Goal: Information Seeking & Learning: Stay updated

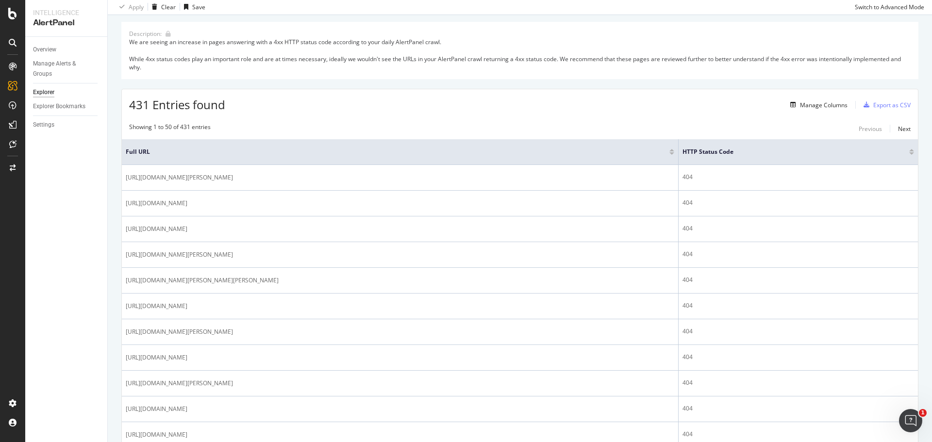
scroll to position [76, 0]
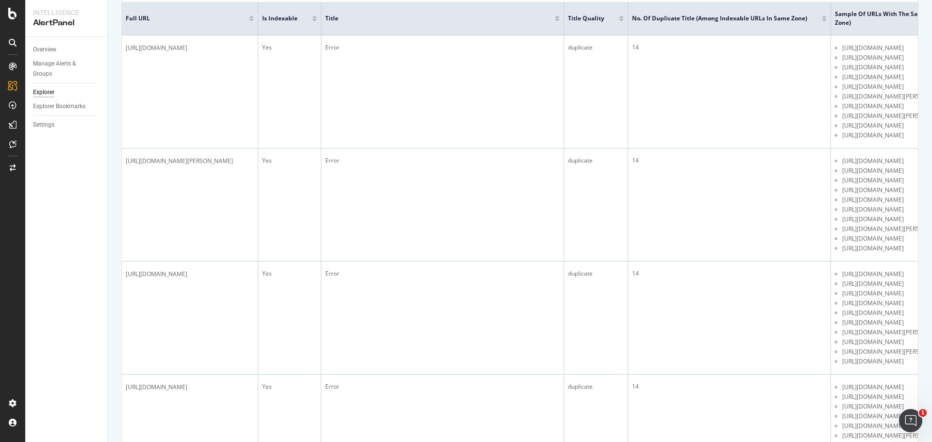
scroll to position [97, 0]
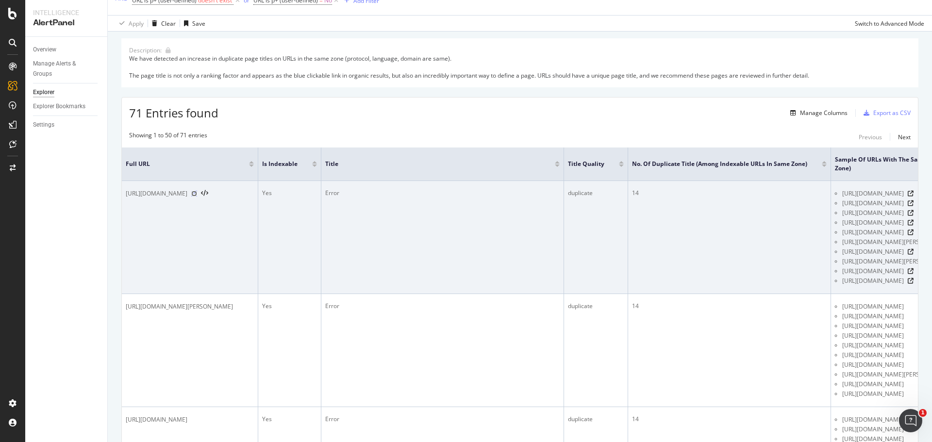
click at [197, 194] on icon at bounding box center [194, 194] width 6 height 6
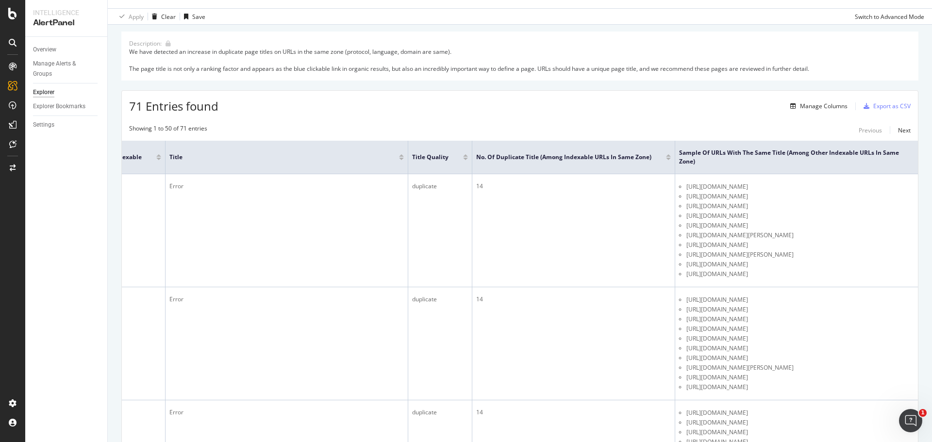
scroll to position [0, 0]
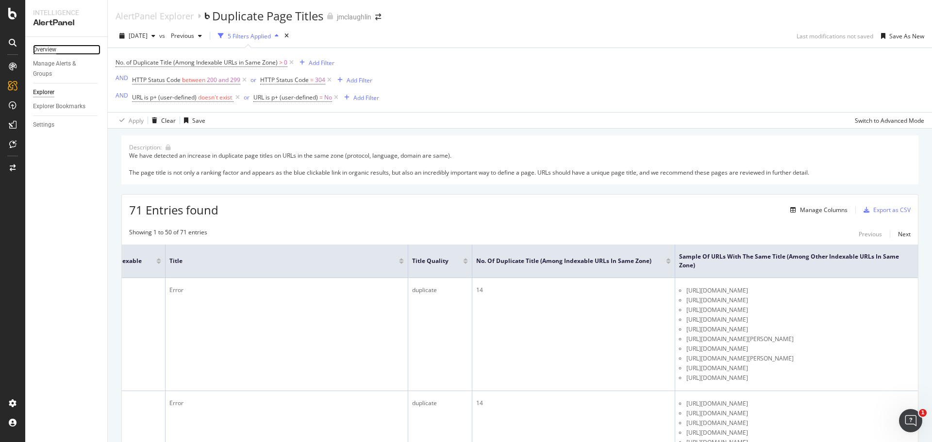
click at [45, 45] on div "Overview" at bounding box center [44, 50] width 23 height 10
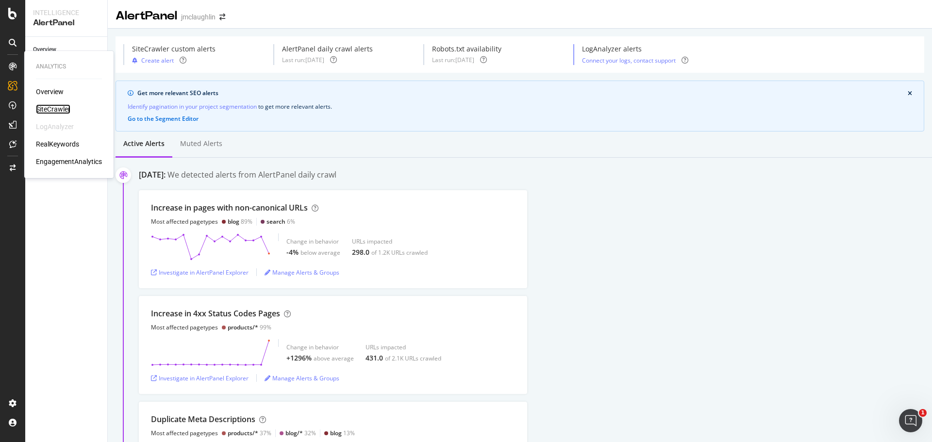
click at [57, 109] on div "SiteCrawler" at bounding box center [53, 109] width 34 height 10
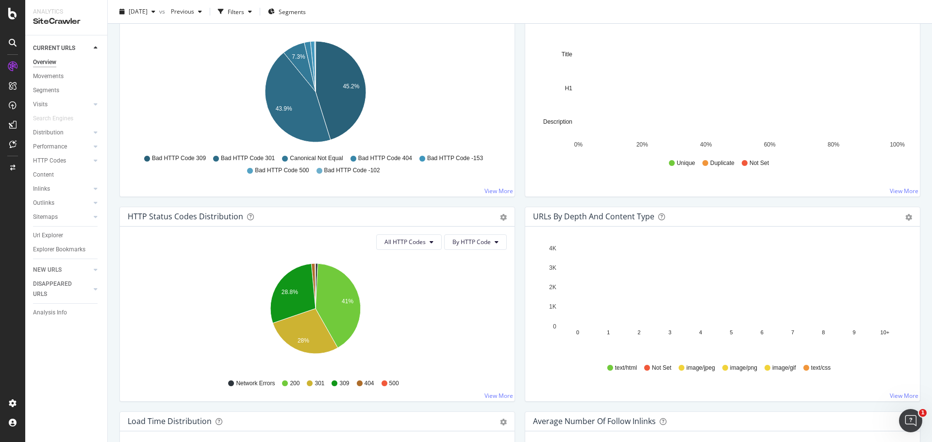
scroll to position [238, 0]
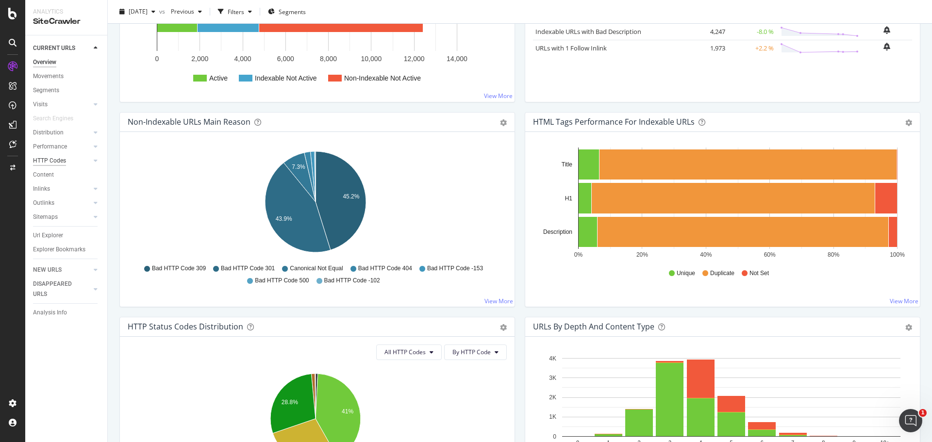
click at [65, 159] on div "HTTP Codes" at bounding box center [49, 161] width 33 height 10
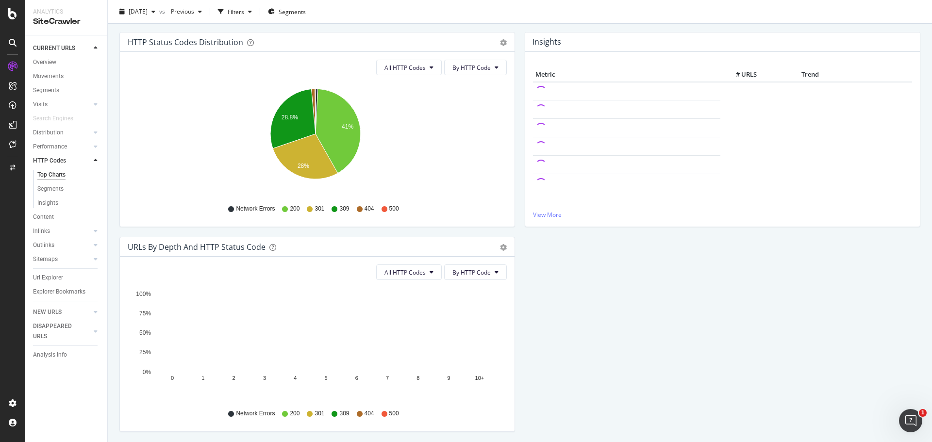
scroll to position [133, 0]
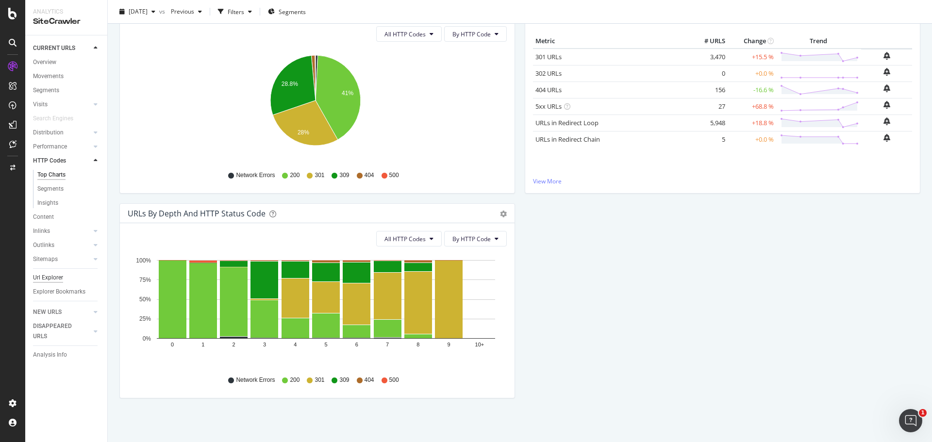
click at [43, 276] on div "Url Explorer" at bounding box center [48, 278] width 30 height 10
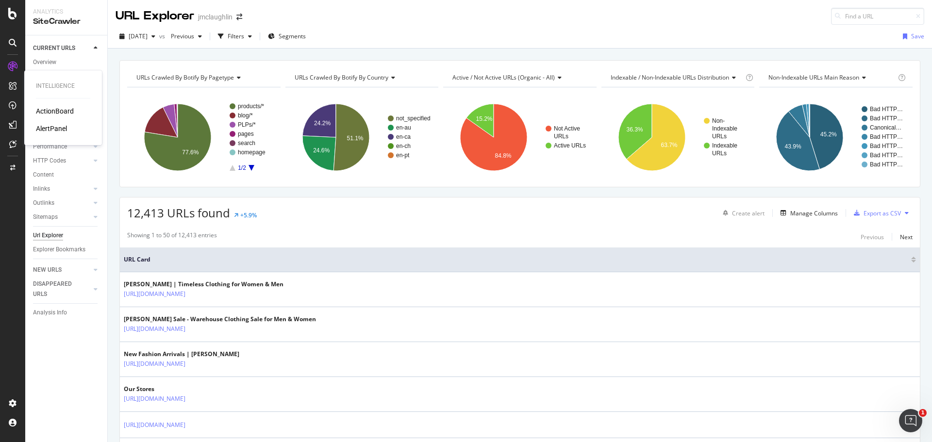
click at [9, 90] on div at bounding box center [13, 86] width 16 height 16
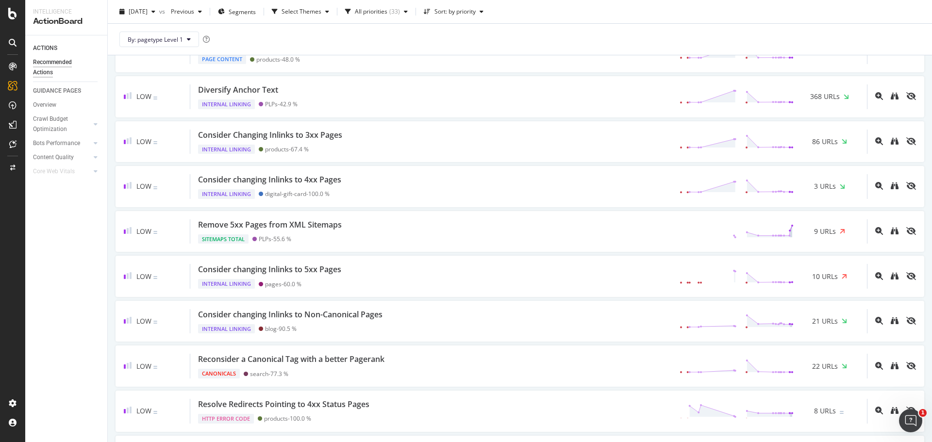
scroll to position [923, 0]
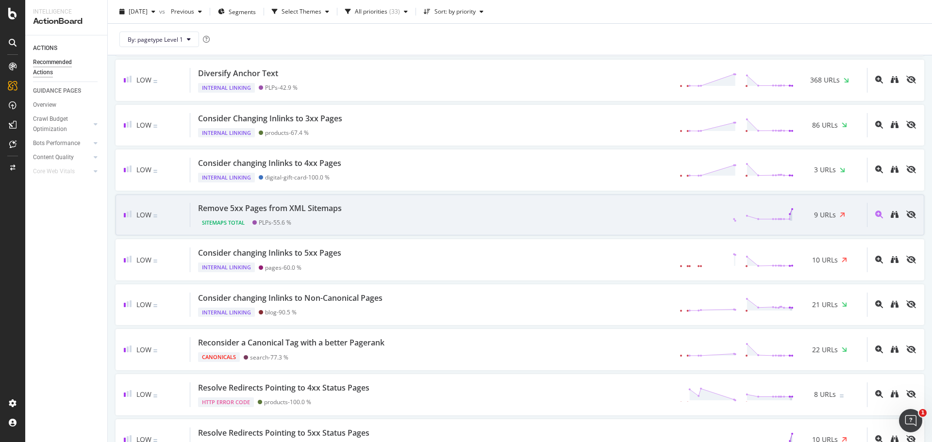
click at [318, 207] on div "Remove 5xx Pages from XML Sitemaps" at bounding box center [270, 208] width 144 height 11
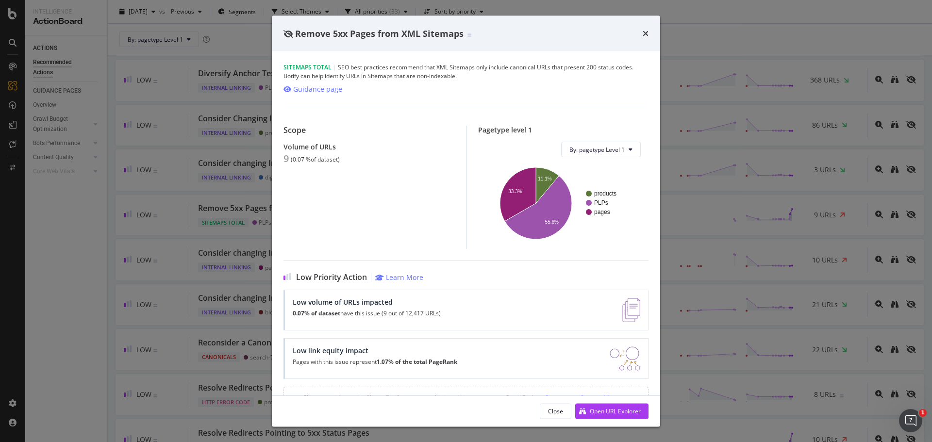
drag, startPoint x: 644, startPoint y: 32, endPoint x: 615, endPoint y: 43, distance: 31.5
click at [644, 33] on icon "times" at bounding box center [646, 34] width 6 height 8
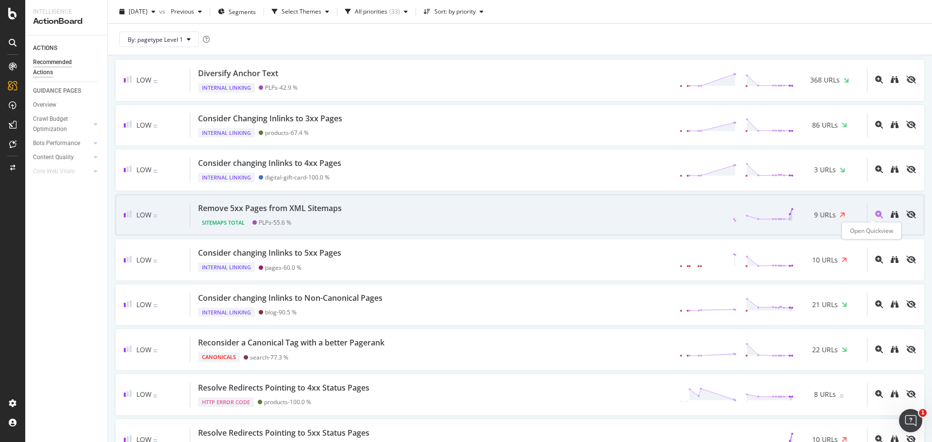
click at [876, 216] on icon "magnifying-glass-plus" at bounding box center [880, 215] width 8 height 8
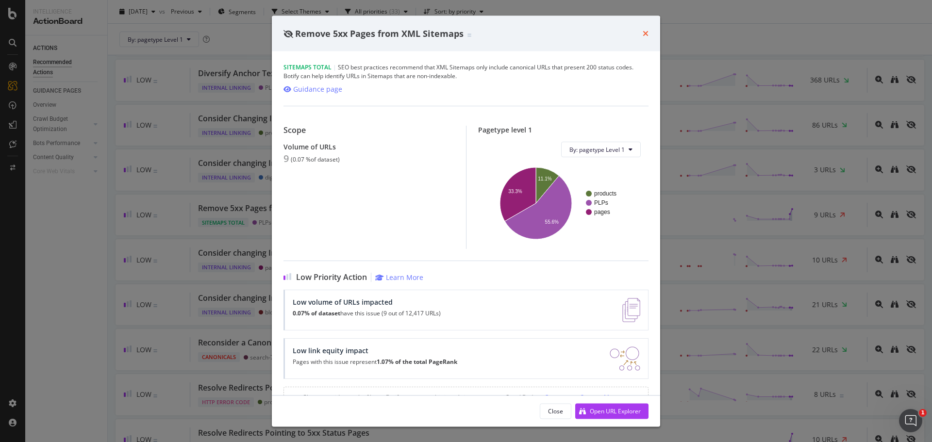
click at [646, 33] on icon "times" at bounding box center [646, 34] width 6 height 8
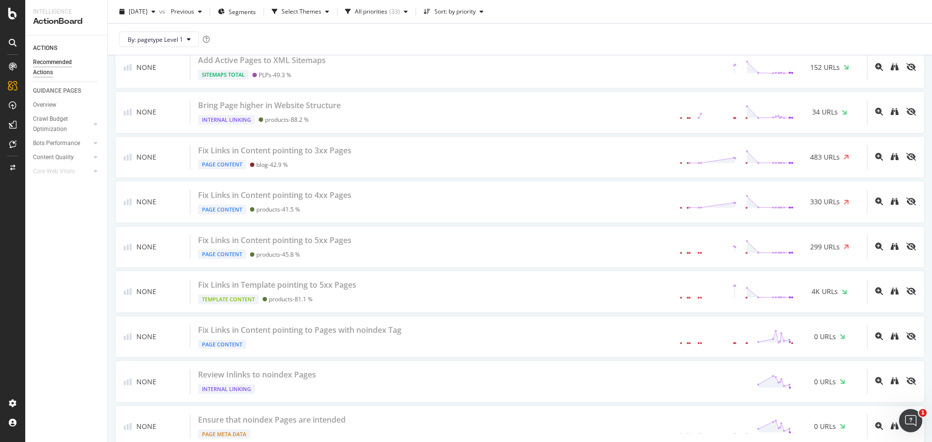
scroll to position [1746, 0]
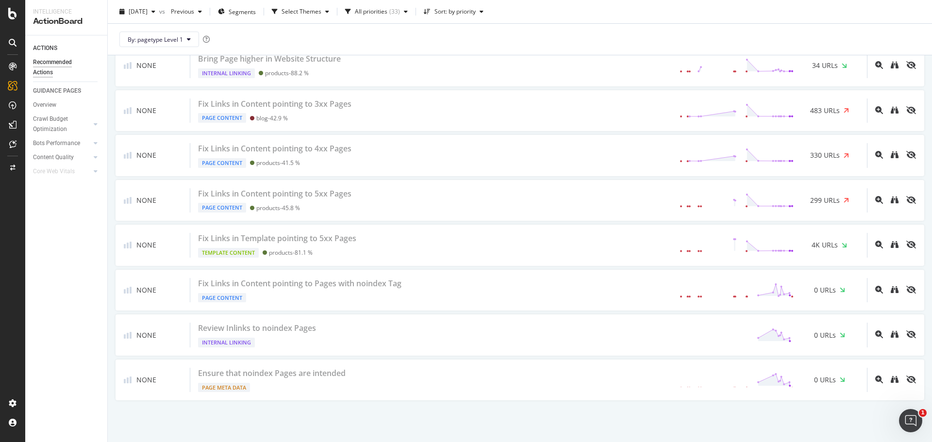
click at [13, 46] on icon at bounding box center [13, 43] width 8 height 8
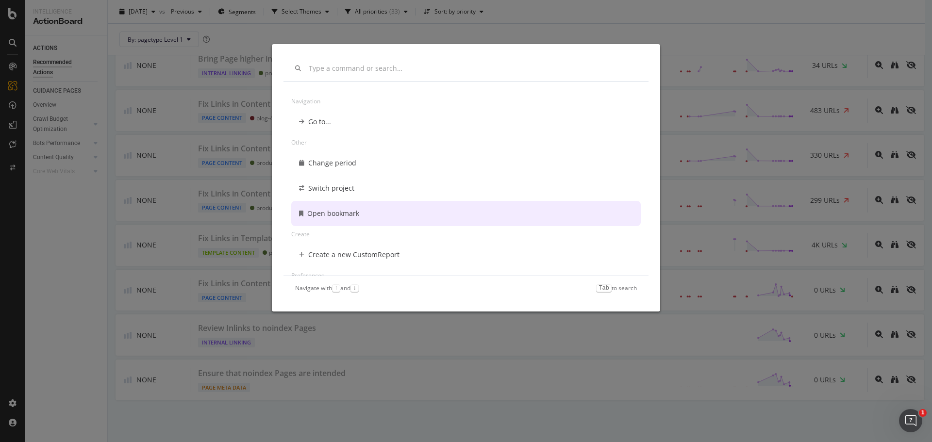
click at [67, 19] on div "Navigation Go to... Other Change period Switch project Open bookmark Create Cre…" at bounding box center [466, 221] width 932 height 442
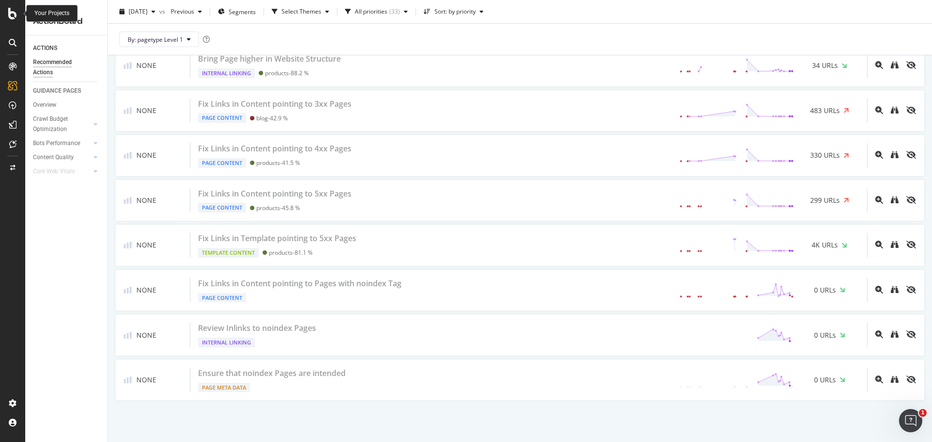
click at [10, 12] on icon at bounding box center [12, 14] width 9 height 12
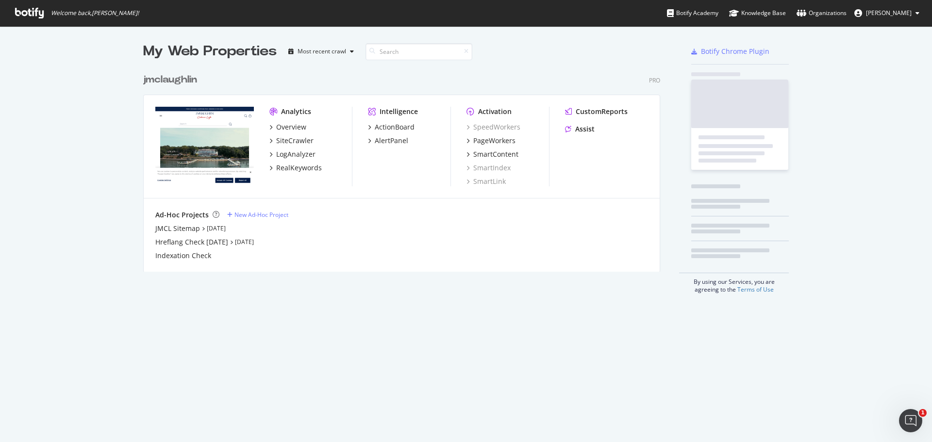
scroll to position [435, 918]
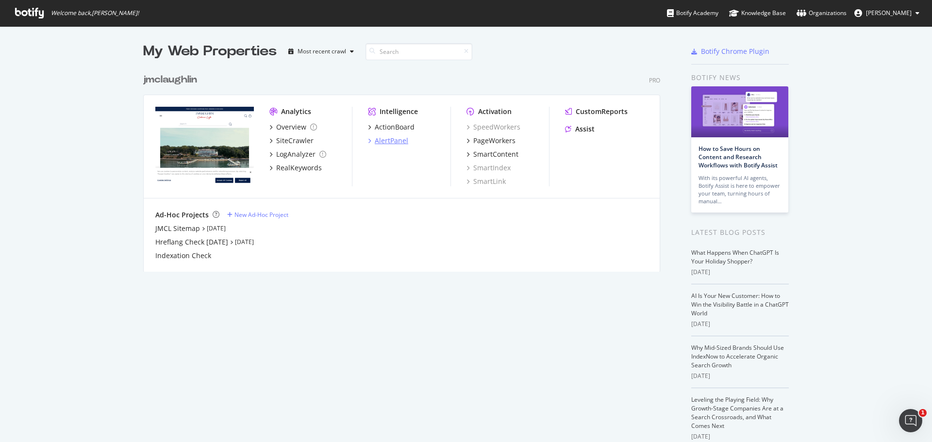
click at [383, 140] on div "AlertPanel" at bounding box center [392, 141] width 34 height 10
